Goal: Information Seeking & Learning: Learn about a topic

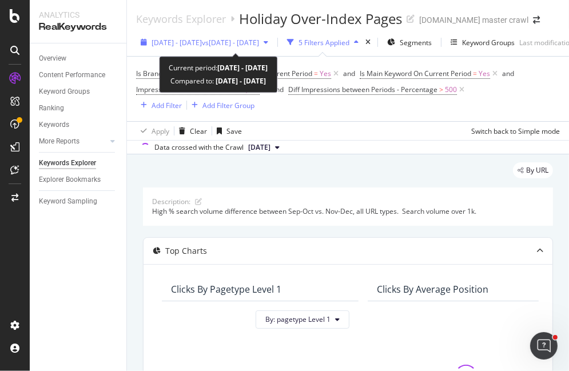
click at [201, 49] on div "[DATE] - [DATE] vs [DATE] - [DATE]" at bounding box center [204, 42] width 137 height 17
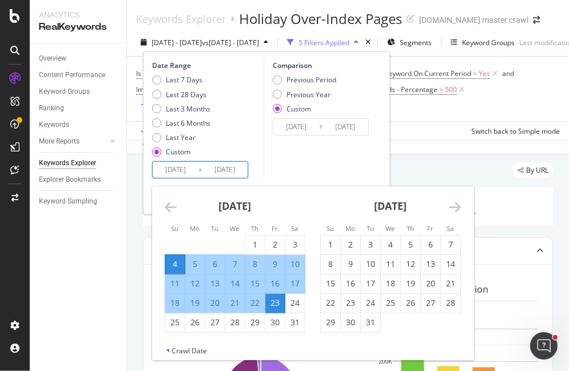
click at [186, 166] on input "[DATE]" at bounding box center [176, 170] width 46 height 16
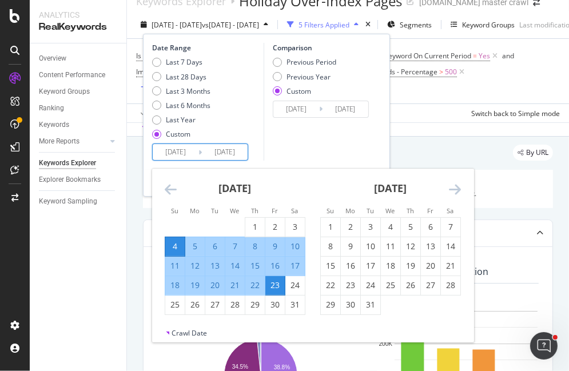
scroll to position [11, 0]
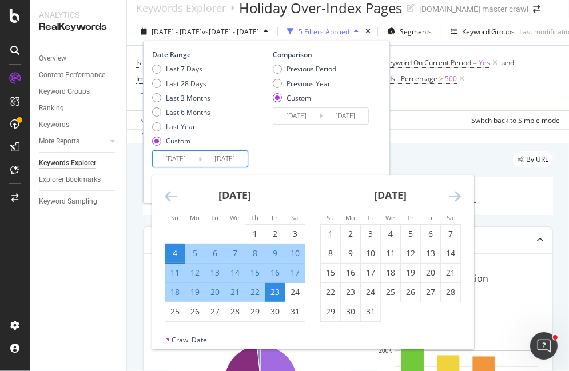
click at [171, 192] on icon "Move backward to switch to the previous month." at bounding box center [171, 196] width 12 height 14
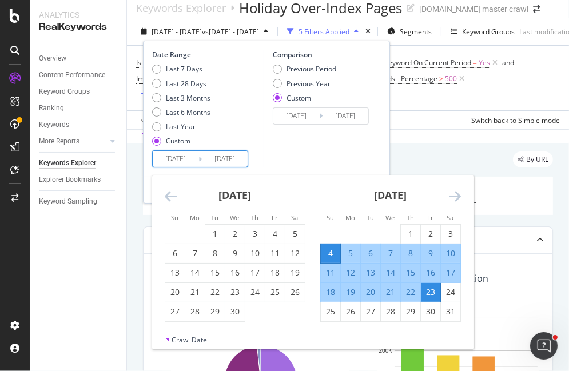
click at [171, 192] on icon "Move backward to switch to the previous month." at bounding box center [171, 196] width 12 height 14
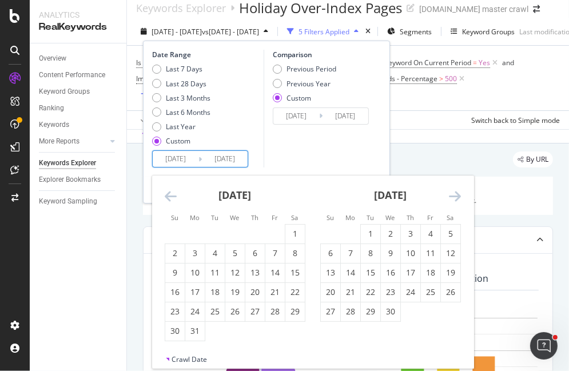
click at [447, 194] on div "[DATE]" at bounding box center [390, 200] width 141 height 49
click at [456, 195] on icon "Move forward to switch to the next month." at bounding box center [455, 196] width 12 height 14
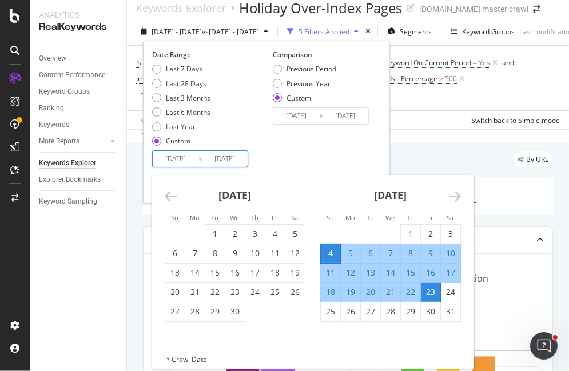
click at [456, 195] on icon "Move forward to switch to the next month." at bounding box center [455, 196] width 12 height 14
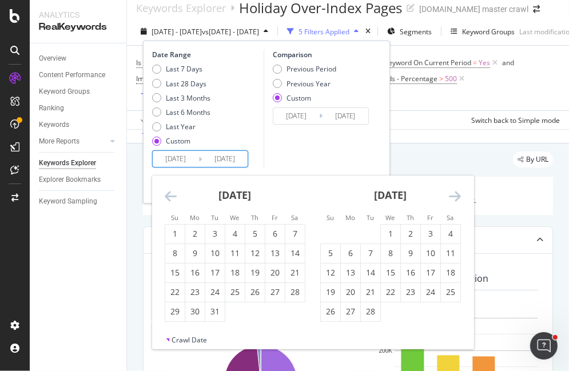
click at [456, 195] on icon "Move forward to switch to the next month." at bounding box center [455, 196] width 12 height 14
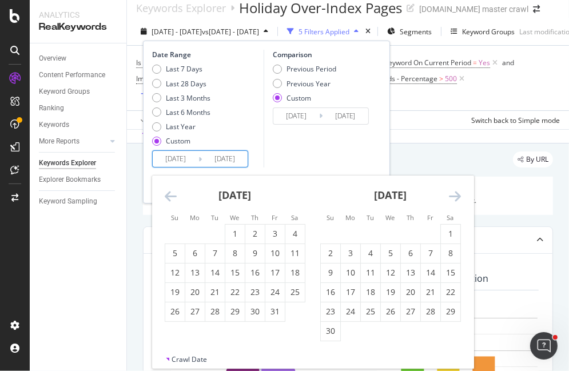
click at [456, 195] on icon "Move forward to switch to the next month." at bounding box center [455, 196] width 12 height 14
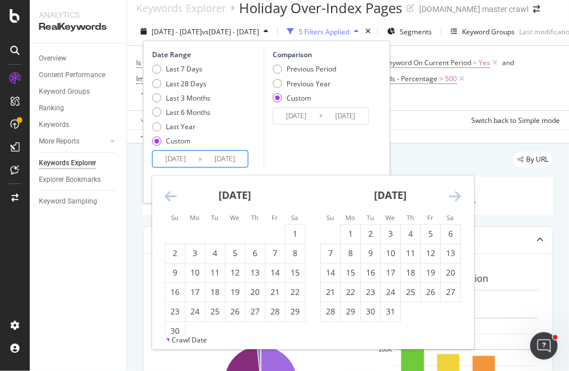
click at [456, 195] on icon "Move forward to switch to the next month." at bounding box center [455, 196] width 12 height 14
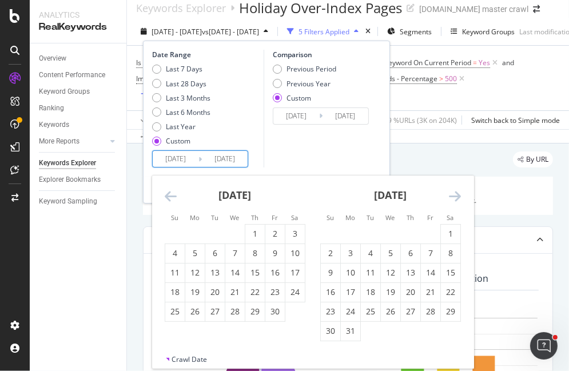
click at [456, 195] on icon "Move forward to switch to the next month." at bounding box center [455, 196] width 12 height 14
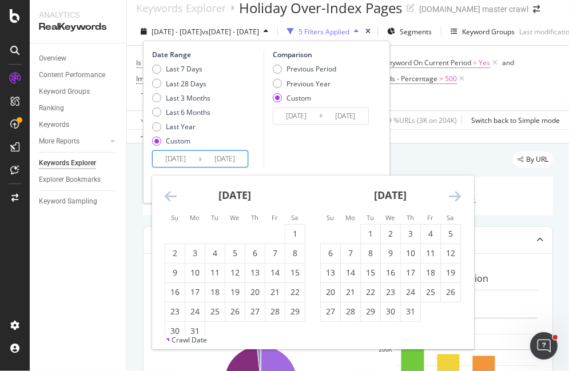
click at [456, 195] on icon "Move forward to switch to the next month." at bounding box center [455, 196] width 12 height 14
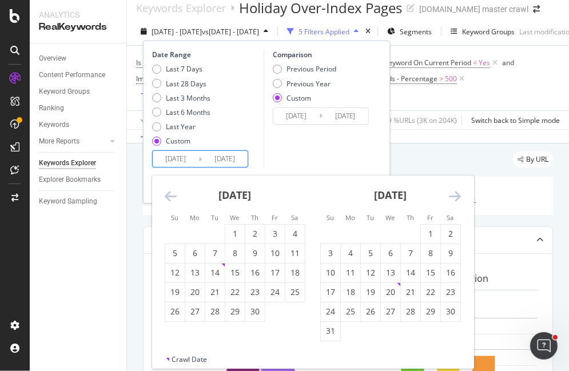
click at [456, 195] on icon "Move forward to switch to the next month." at bounding box center [455, 196] width 12 height 14
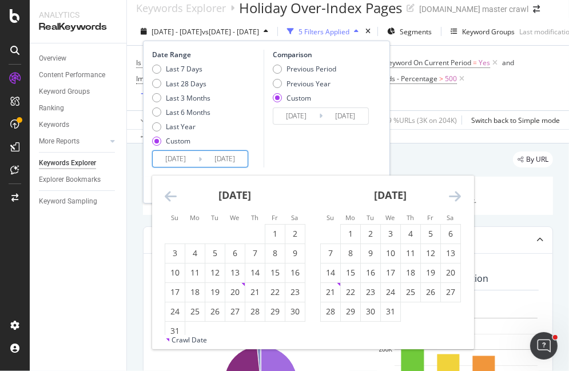
click at [456, 195] on icon "Move forward to switch to the next month." at bounding box center [455, 196] width 12 height 14
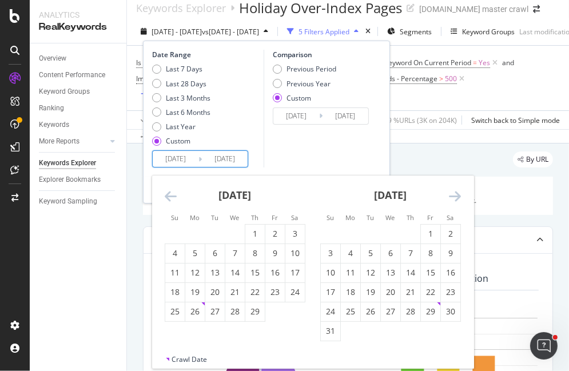
click at [456, 195] on icon "Move forward to switch to the next month." at bounding box center [455, 196] width 12 height 14
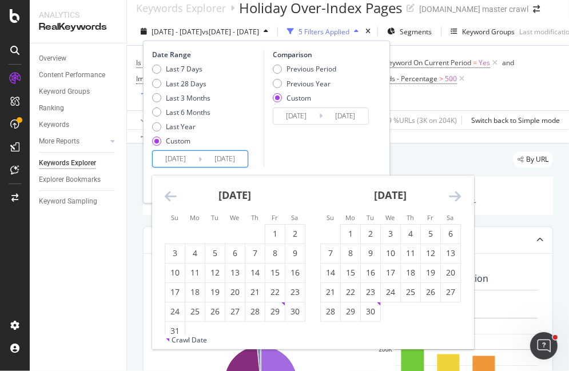
click at [456, 195] on icon "Move forward to switch to the next month." at bounding box center [455, 196] width 12 height 14
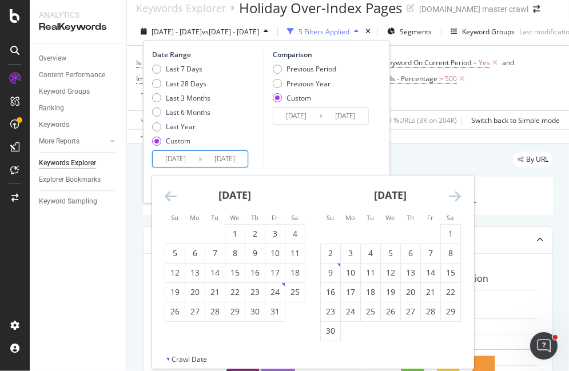
click at [456, 195] on icon "Move forward to switch to the next month." at bounding box center [455, 196] width 12 height 14
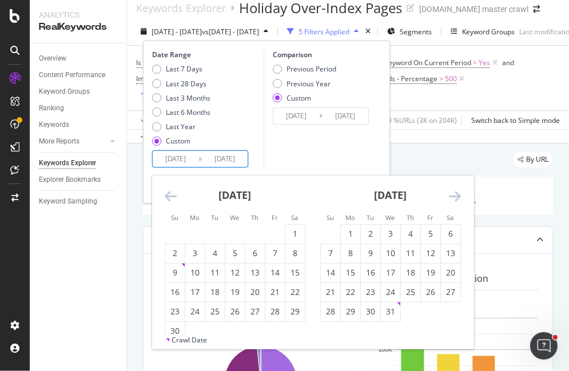
click at [456, 195] on icon "Move forward to switch to the next month." at bounding box center [455, 196] width 12 height 14
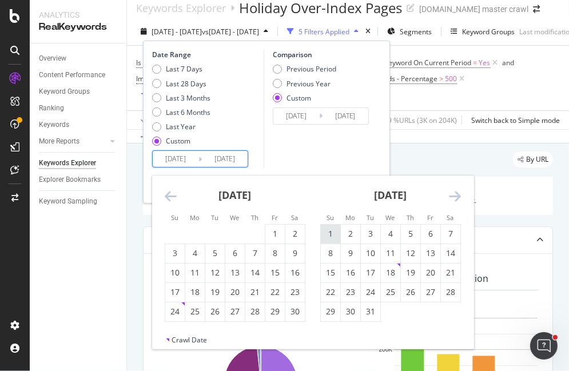
click at [334, 239] on div "1" at bounding box center [330, 233] width 19 height 11
type input "[DATE]"
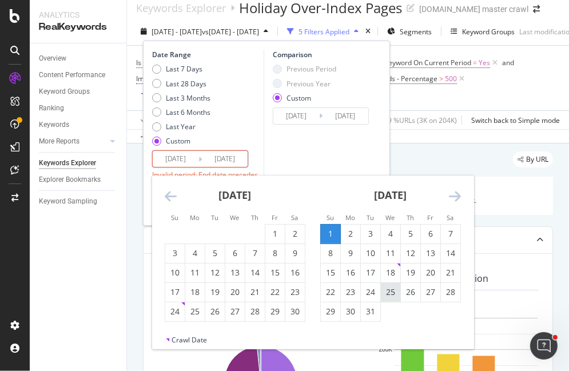
click at [384, 289] on div "25" at bounding box center [390, 292] width 19 height 11
type input "[DATE]"
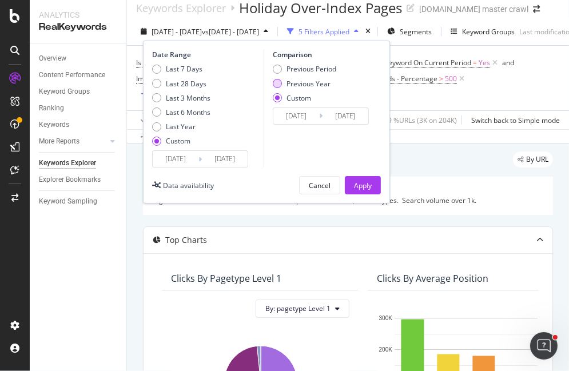
click at [275, 82] on div "Previous Year" at bounding box center [277, 83] width 9 height 9
type input "[DATE]"
click at [280, 69] on div "Previous Period" at bounding box center [277, 69] width 9 height 9
type input "[DATE]"
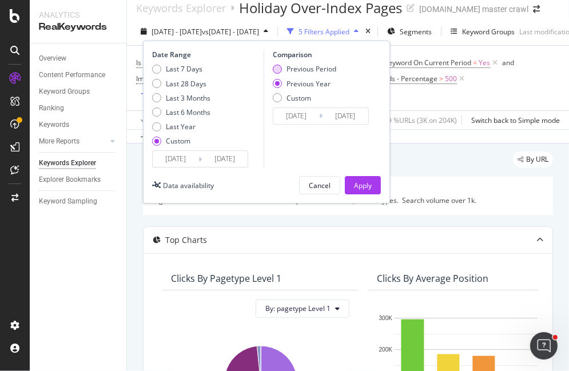
type input "[DATE]"
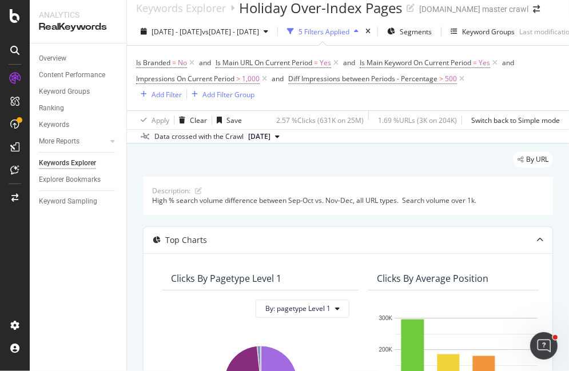
click at [508, 96] on div "Is Branded = No and Is Main URL On Current Period = Yes and Is Main Keyword On …" at bounding box center [348, 78] width 424 height 46
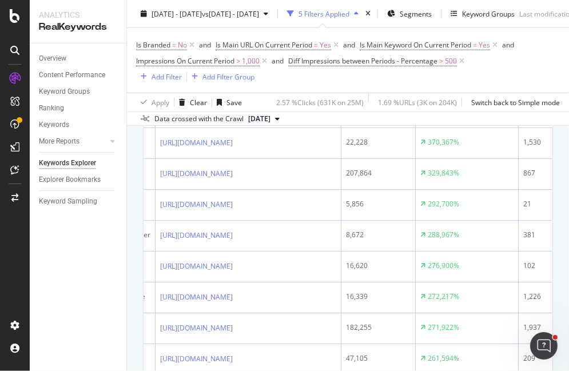
scroll to position [0, 0]
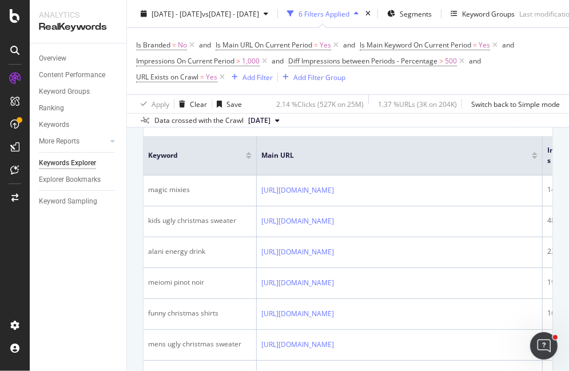
scroll to position [447, 0]
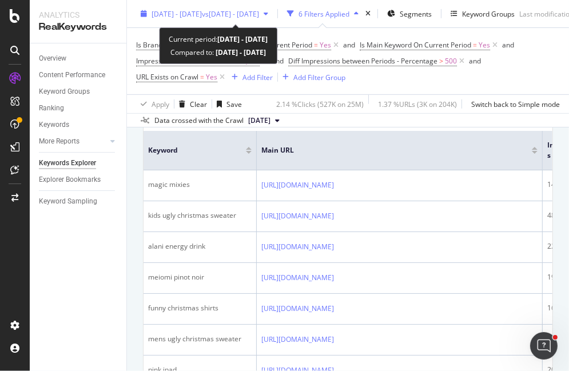
click at [259, 18] on span "vs [DATE] - [DATE]" at bounding box center [230, 14] width 57 height 10
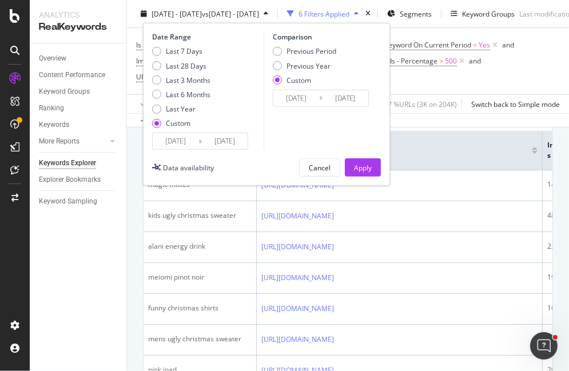
click at [181, 137] on input "[DATE]" at bounding box center [176, 141] width 46 height 16
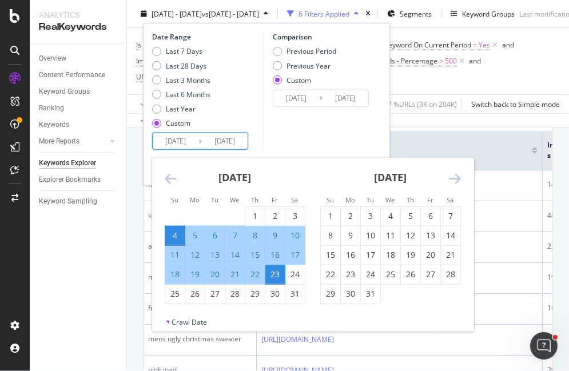
click at [456, 178] on icon "Move forward to switch to the next month." at bounding box center [455, 179] width 12 height 14
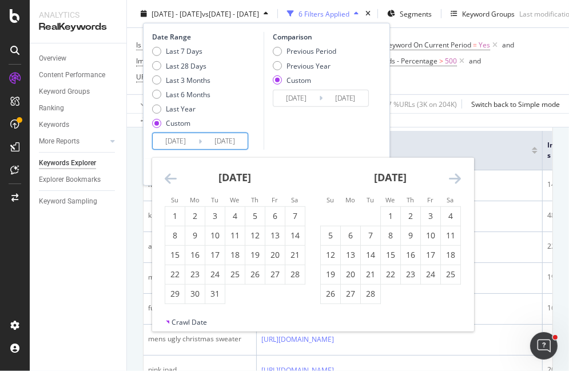
click at [456, 178] on icon "Move forward to switch to the next month." at bounding box center [455, 179] width 12 height 14
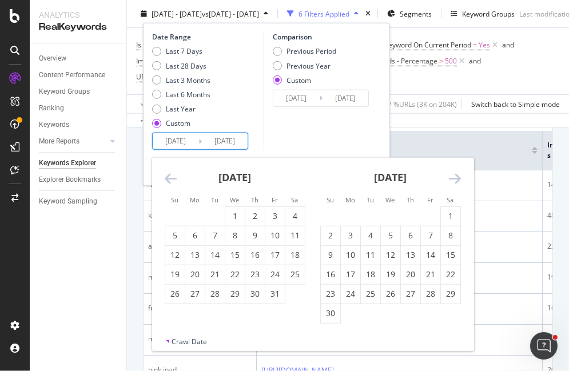
click at [456, 174] on icon "Move forward to switch to the next month." at bounding box center [455, 179] width 12 height 14
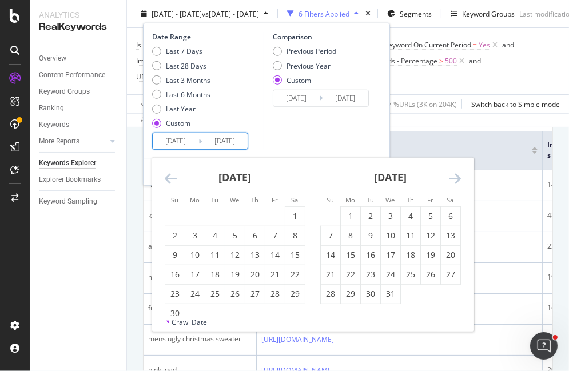
click at [456, 174] on icon "Move forward to switch to the next month." at bounding box center [455, 179] width 12 height 14
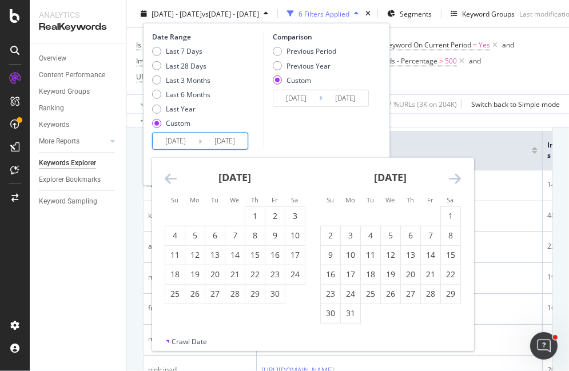
click at [456, 174] on icon "Move forward to switch to the next month." at bounding box center [455, 179] width 12 height 14
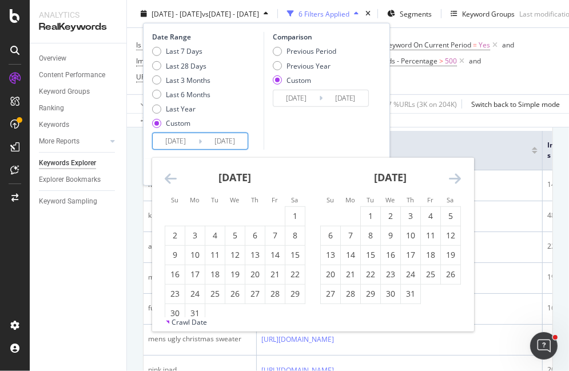
click at [456, 174] on icon "Move forward to switch to the next month." at bounding box center [455, 179] width 12 height 14
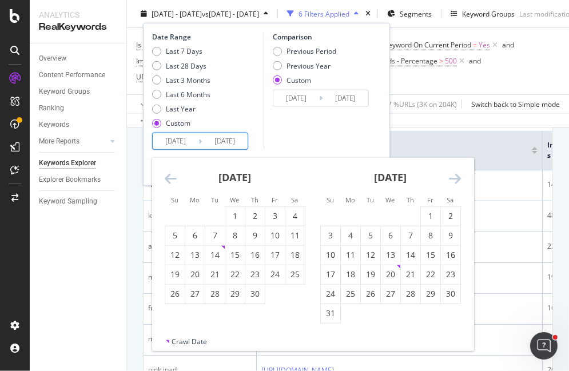
click at [456, 174] on icon "Move forward to switch to the next month." at bounding box center [455, 179] width 12 height 14
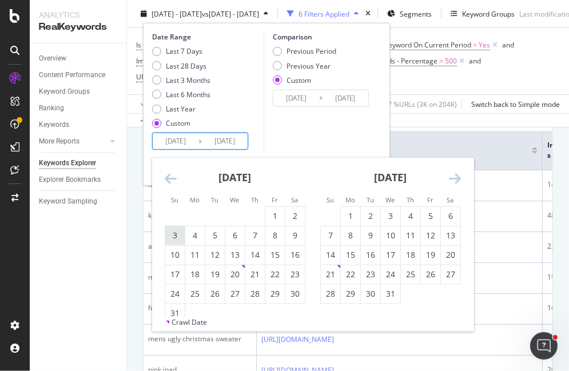
click at [176, 236] on div "3" at bounding box center [174, 235] width 19 height 11
type input "[DATE]"
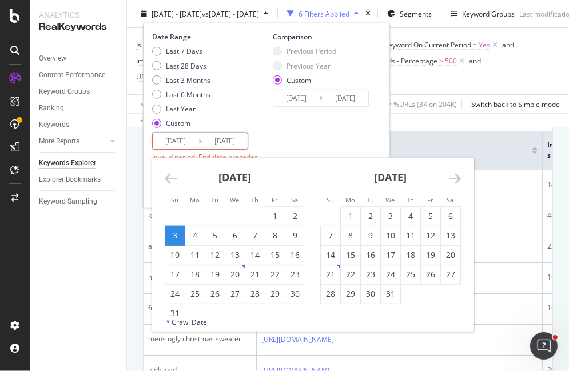
click at [455, 181] on icon "Move forward to switch to the next month." at bounding box center [455, 179] width 12 height 14
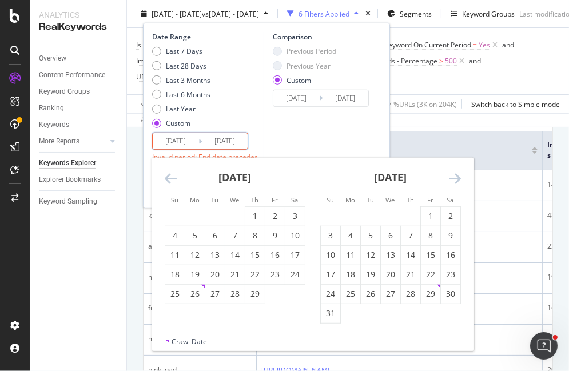
click at [455, 181] on icon "Move forward to switch to the next month." at bounding box center [455, 179] width 12 height 14
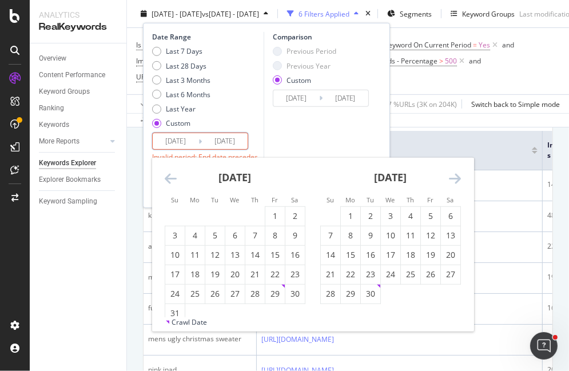
click at [455, 181] on icon "Move forward to switch to the next month." at bounding box center [455, 179] width 12 height 14
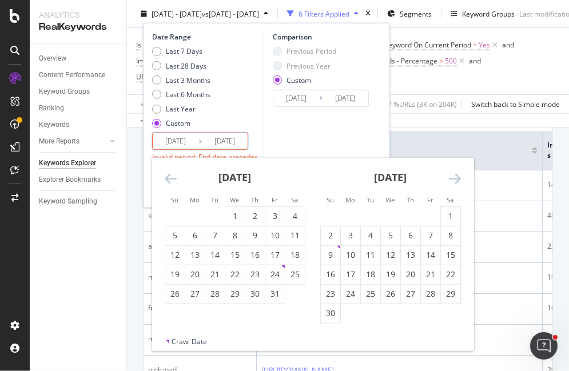
click at [455, 181] on icon "Move forward to switch to the next month." at bounding box center [455, 179] width 12 height 14
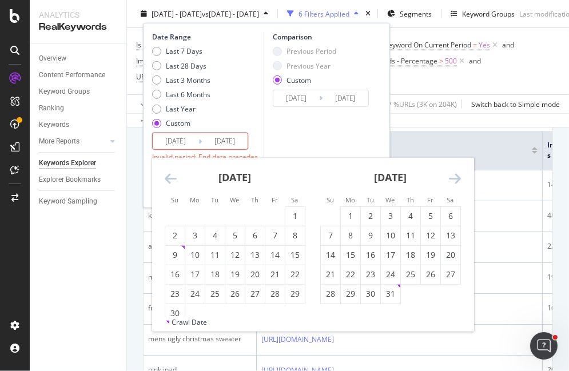
click at [455, 181] on icon "Move forward to switch to the next month." at bounding box center [455, 179] width 12 height 14
click at [456, 176] on icon "Move forward to switch to the next month." at bounding box center [455, 179] width 12 height 14
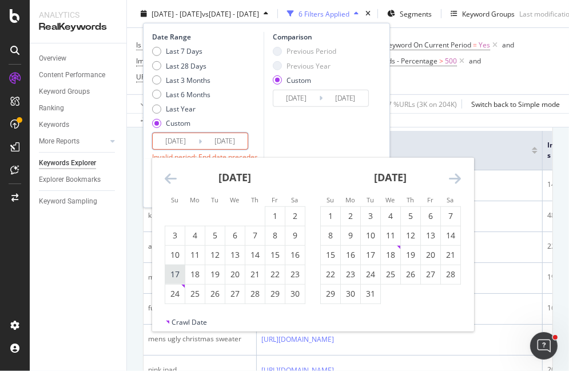
click at [176, 268] on div "17" at bounding box center [174, 274] width 19 height 19
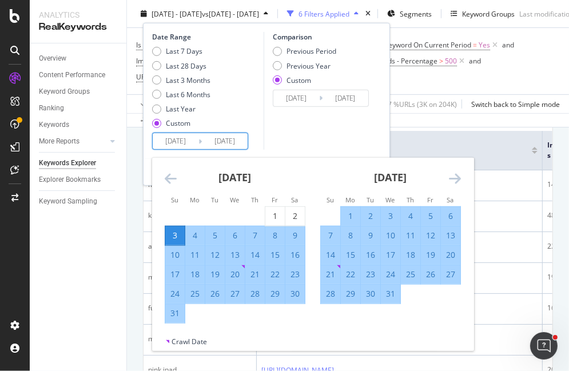
click at [237, 142] on input "[DATE]" at bounding box center [225, 141] width 46 height 16
click at [462, 177] on div "[DATE] 1 2 3 4 5 6 7 8 9 10 11 12 13 14 15 16 17 18 19 20 21 22 23 24 25 26 27 …" at bounding box center [391, 231] width 156 height 146
click at [456, 173] on icon "Move forward to switch to the next month." at bounding box center [455, 179] width 12 height 14
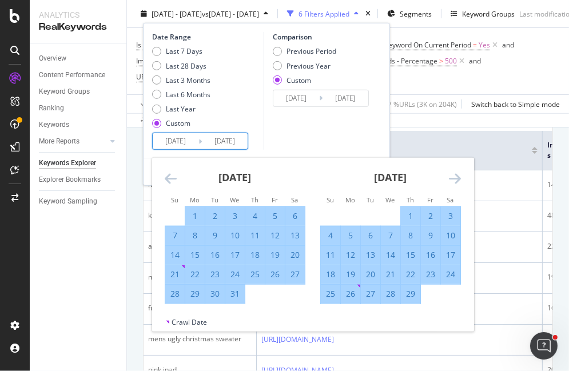
click at [255, 271] on div "25" at bounding box center [254, 274] width 19 height 11
type input "[DATE]"
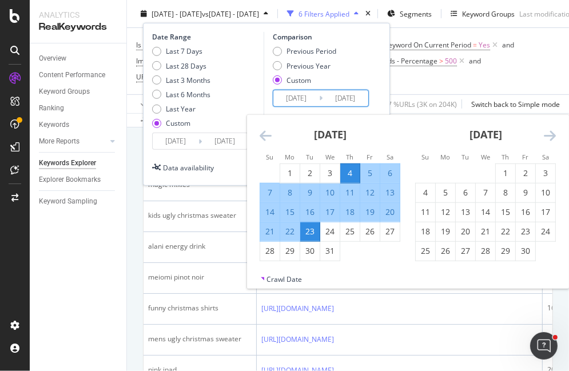
click at [284, 91] on input "[DATE]" at bounding box center [296, 98] width 46 height 16
click at [548, 132] on icon "Move forward to switch to the next month." at bounding box center [550, 136] width 12 height 14
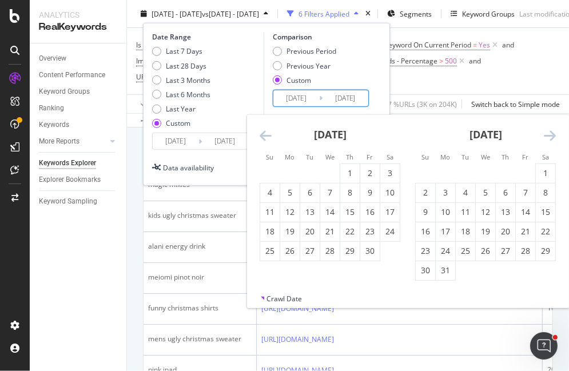
click at [548, 132] on icon "Move forward to switch to the next month." at bounding box center [550, 136] width 12 height 14
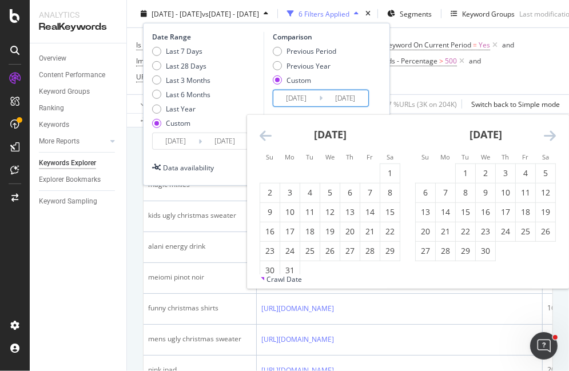
click at [548, 132] on icon "Move forward to switch to the next month." at bounding box center [550, 136] width 12 height 14
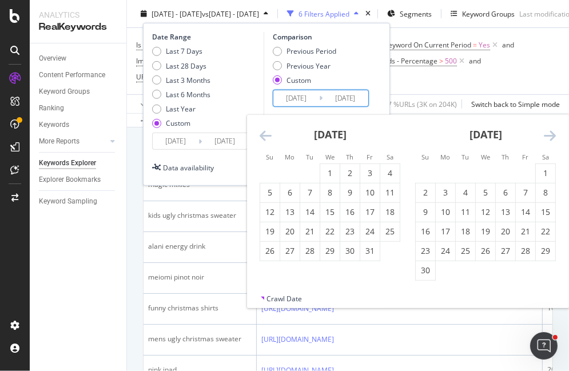
click at [548, 132] on icon "Move forward to switch to the next month." at bounding box center [550, 136] width 12 height 14
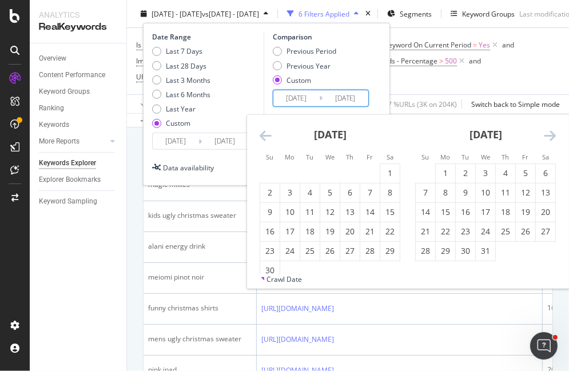
click at [548, 132] on icon "Move forward to switch to the next month." at bounding box center [550, 136] width 12 height 14
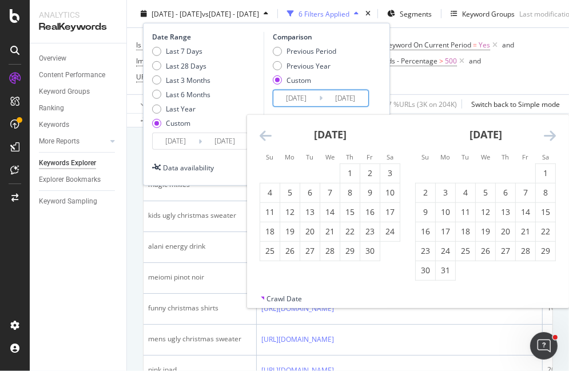
click at [548, 132] on icon "Move forward to switch to the next month." at bounding box center [550, 136] width 12 height 14
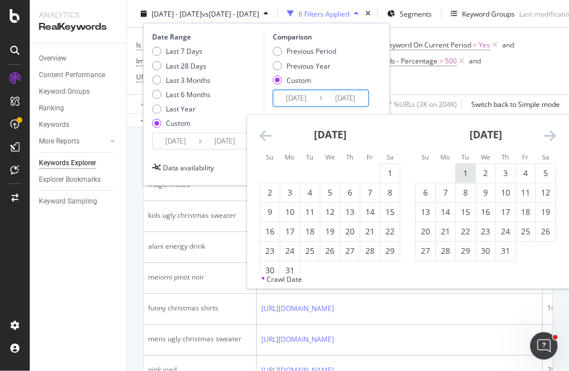
click at [465, 174] on div "1" at bounding box center [465, 173] width 19 height 11
type input "[DATE]"
click at [504, 248] on div "31" at bounding box center [505, 250] width 19 height 11
type input "[DATE]"
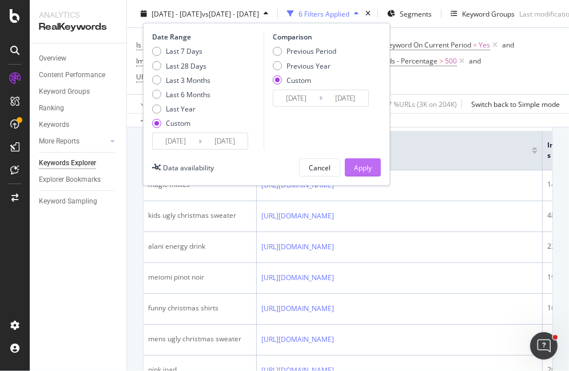
click at [368, 162] on div "Apply" at bounding box center [363, 167] width 18 height 10
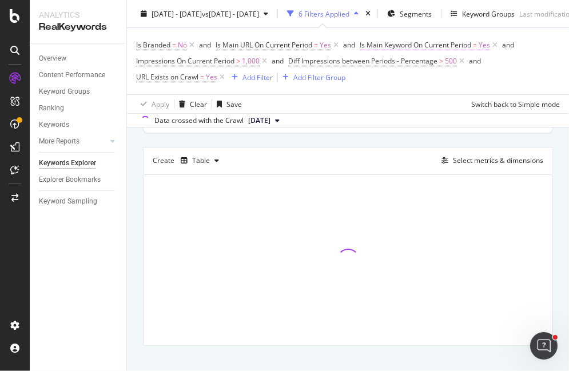
scroll to position [342, 0]
